Goal: Task Accomplishment & Management: Use online tool/utility

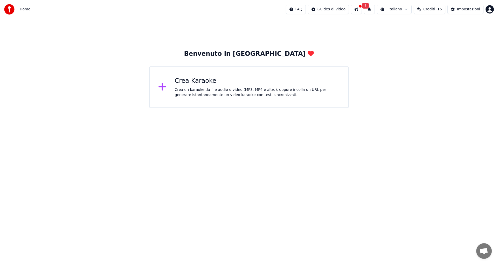
click at [238, 87] on div "Crea Karaoke Crea un karaoke da file audio o video (MP3, MP4 e altro), oppure i…" at bounding box center [257, 87] width 165 height 21
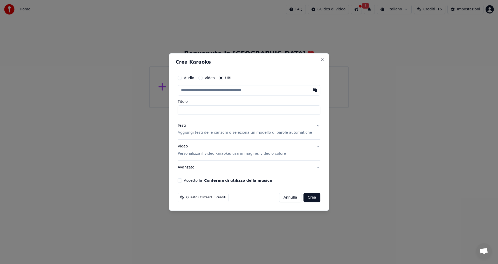
click at [231, 76] on label "URL" at bounding box center [228, 78] width 7 height 4
click at [223, 76] on button "URL" at bounding box center [221, 78] width 4 height 4
click at [233, 77] on label "URL" at bounding box center [228, 78] width 7 height 4
click at [223, 77] on button "URL" at bounding box center [221, 78] width 4 height 4
click at [222, 77] on circle "button" at bounding box center [221, 78] width 2 height 2
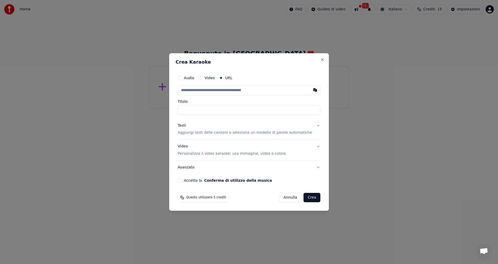
click at [233, 79] on label "URL" at bounding box center [228, 78] width 7 height 4
click at [223, 79] on button "URL" at bounding box center [221, 78] width 4 height 4
click at [228, 94] on input "text" at bounding box center [249, 90] width 143 height 10
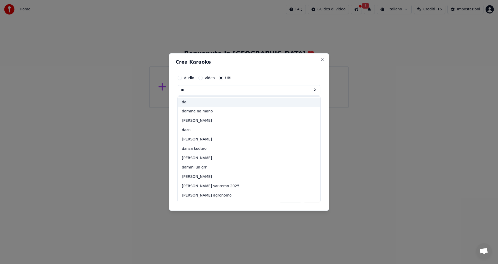
type input "*"
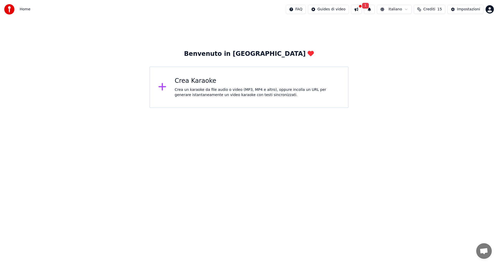
click at [238, 93] on div "Crea un karaoke da file audio o video (MP3, MP4 e altro), oppure incolla un URL…" at bounding box center [257, 92] width 165 height 10
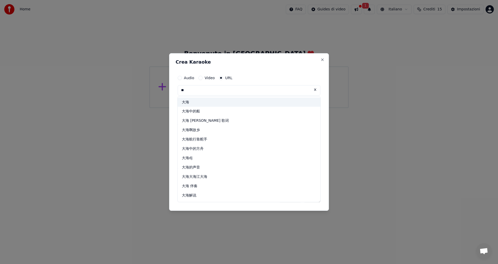
click at [243, 101] on div "大海" at bounding box center [249, 102] width 143 height 9
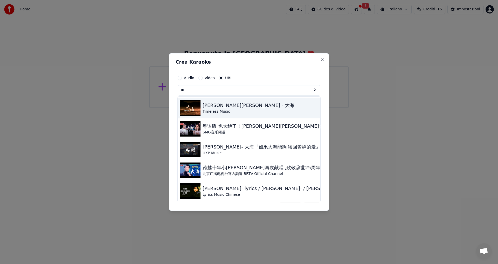
click at [251, 110] on div "Timeless Music" at bounding box center [249, 111] width 92 height 5
type input "**********"
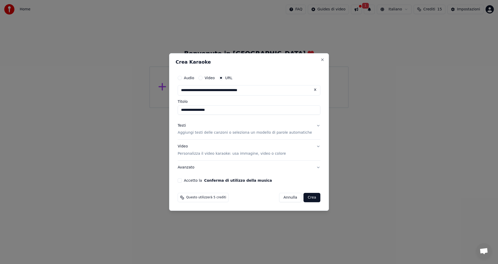
click at [250, 136] on button "Testi Aggiungi testi delle canzoni o seleziona un modello di parole automatiche" at bounding box center [249, 129] width 143 height 21
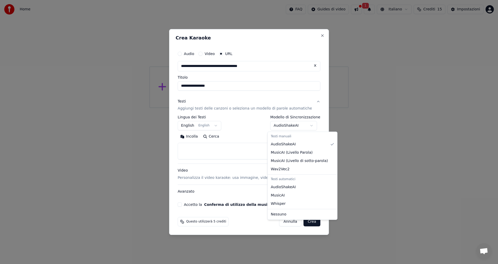
click at [280, 108] on body "**********" at bounding box center [249, 54] width 498 height 108
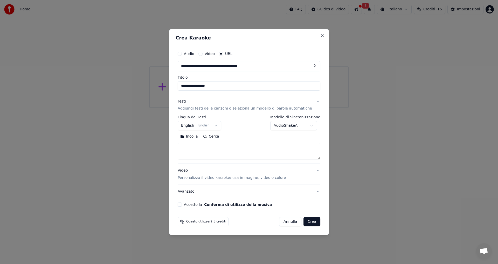
click at [210, 108] on body "**********" at bounding box center [249, 54] width 498 height 108
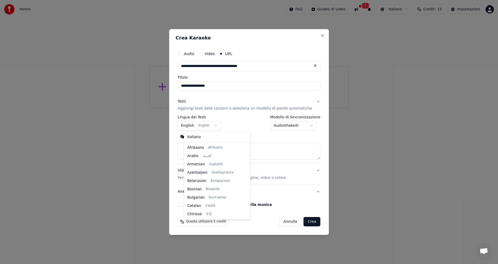
click at [210, 108] on body "**********" at bounding box center [249, 54] width 498 height 108
select select "**"
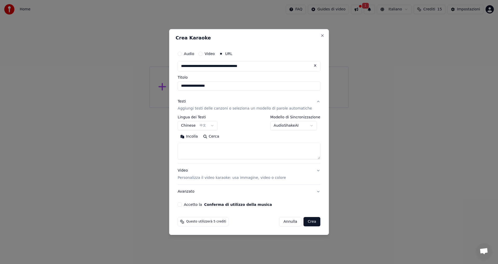
click at [229, 153] on textarea at bounding box center [249, 151] width 143 height 17
click at [279, 110] on p "Aggiungi testi delle canzoni o seleziona un modello di parole automatiche" at bounding box center [245, 108] width 134 height 5
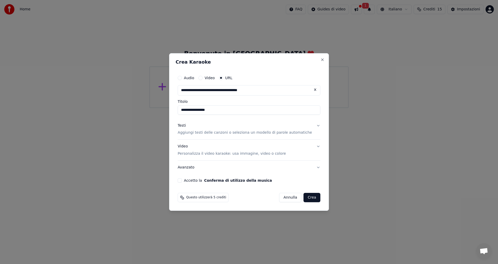
click at [248, 125] on div "Testi Aggiungi testi delle canzoni o seleziona un modello di parole automatiche" at bounding box center [245, 129] width 134 height 12
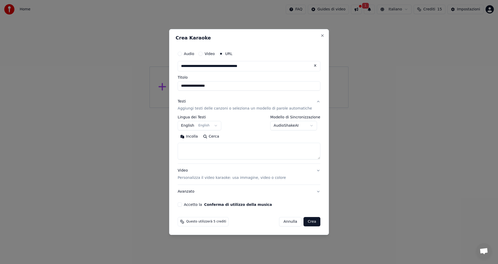
click at [280, 108] on body "**********" at bounding box center [249, 54] width 498 height 108
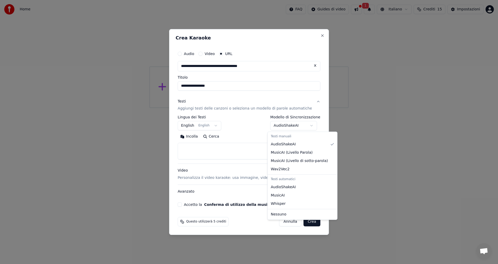
click at [280, 108] on body "**********" at bounding box center [249, 54] width 498 height 108
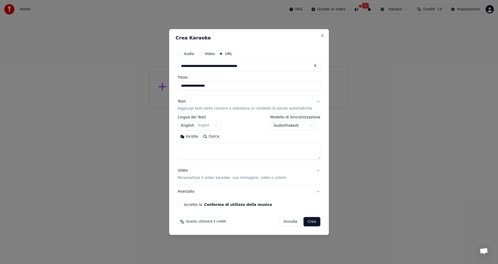
click at [304, 224] on button "Crea" at bounding box center [312, 221] width 17 height 9
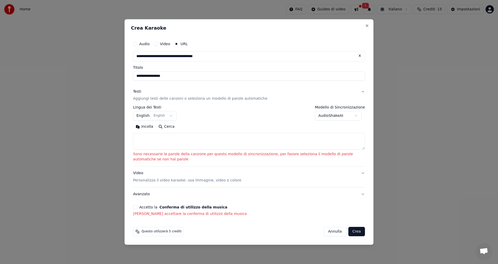
click at [334, 108] on body "**********" at bounding box center [249, 54] width 498 height 108
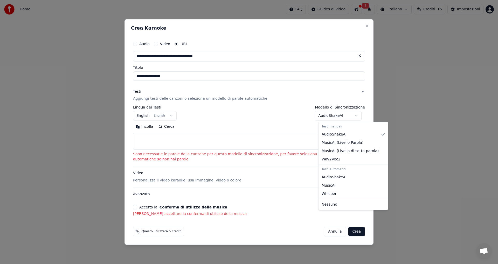
select select "**********"
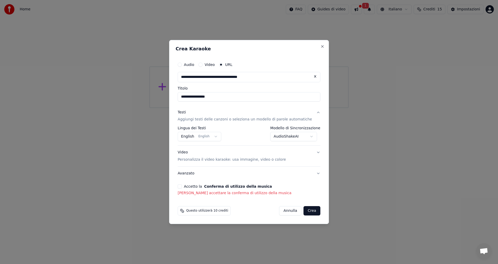
click at [311, 211] on button "Crea" at bounding box center [312, 210] width 17 height 9
click at [309, 211] on button "Crea" at bounding box center [312, 210] width 17 height 9
click at [182, 186] on button "Accetto la Conferma di utilizzo della musica" at bounding box center [180, 186] width 4 height 4
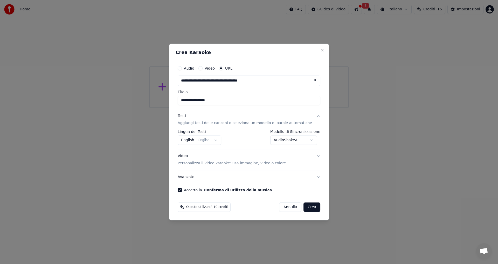
click at [310, 208] on button "Crea" at bounding box center [312, 206] width 17 height 9
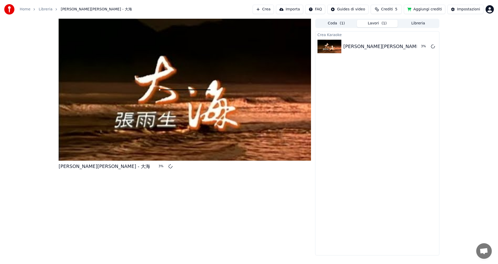
click at [393, 7] on span "Crediti" at bounding box center [387, 9] width 12 height 5
click at [365, 34] on td "15" at bounding box center [361, 34] width 28 height 9
click at [412, 34] on td "29" at bounding box center [416, 34] width 36 height 9
click at [403, 98] on div "Crea Karaoke [PERSON_NAME][PERSON_NAME] Chang - 大海 5 %" at bounding box center [377, 143] width 124 height 224
click at [412, 13] on button "Aggiungi crediti" at bounding box center [425, 9] width 42 height 9
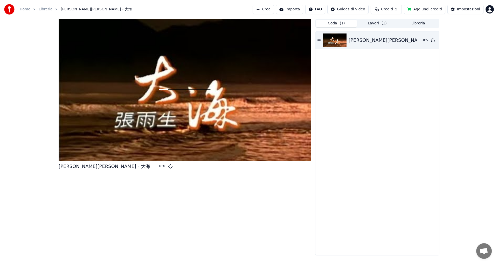
click at [337, 25] on button "Coda ( 1 )" at bounding box center [336, 24] width 41 height 8
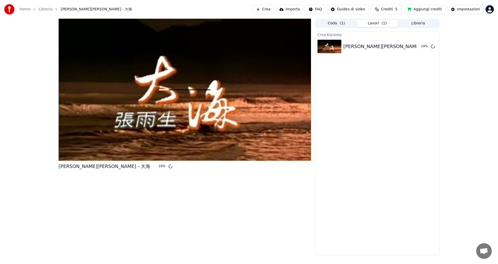
click at [370, 20] on button "Lavori ( 1 )" at bounding box center [377, 24] width 41 height 8
click at [224, 84] on div at bounding box center [185, 90] width 252 height 142
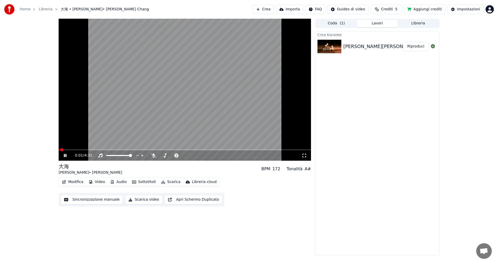
click at [25, 80] on div "0:01 / 4:32 大海 [PERSON_NAME] • [PERSON_NAME] BPM 172 Tonalità A# Modifica Video…" at bounding box center [249, 137] width 498 height 237
click at [119, 155] on span at bounding box center [112, 155] width 13 height 1
click at [111, 154] on div at bounding box center [124, 155] width 42 height 5
drag, startPoint x: 117, startPoint y: 157, endPoint x: 111, endPoint y: 156, distance: 5.5
click at [111, 156] on div at bounding box center [124, 155] width 42 height 5
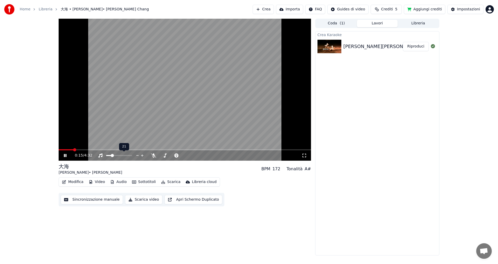
click at [112, 156] on span at bounding box center [108, 155] width 5 height 1
click at [125, 120] on video at bounding box center [185, 90] width 252 height 142
click at [301, 167] on div "Tonalità" at bounding box center [295, 169] width 16 height 6
click at [309, 170] on div "A#" at bounding box center [308, 169] width 6 height 6
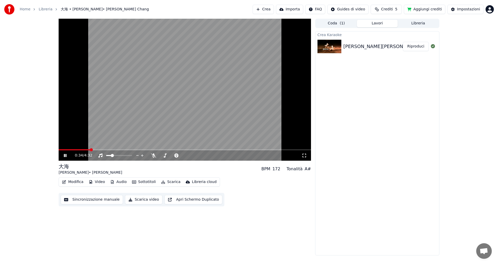
click at [303, 170] on div "Tonalità" at bounding box center [295, 169] width 16 height 6
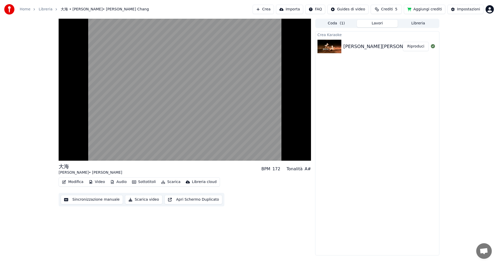
click at [73, 182] on button "Modifica" at bounding box center [73, 181] width 26 height 7
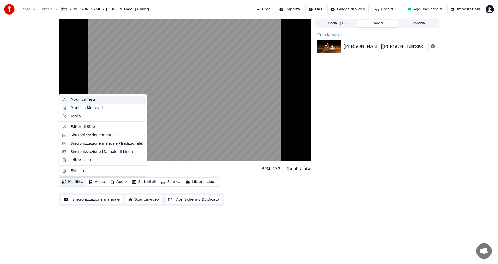
click at [84, 103] on div "Modifica Testi" at bounding box center [102, 99] width 85 height 8
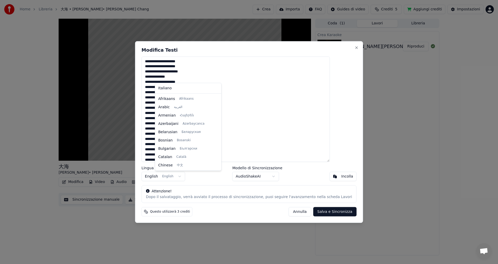
click at [165, 176] on body "Home Libreria 大海 • [PERSON_NAME]• [PERSON_NAME] Crea Importa FAQ Guides di vide…" at bounding box center [249, 132] width 498 height 264
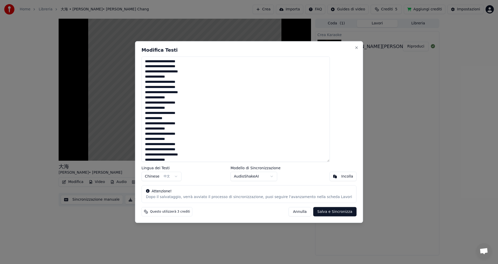
click at [320, 213] on button "Salva e Sincronizza" at bounding box center [334, 211] width 43 height 9
